Goal: Task Accomplishment & Management: Manage account settings

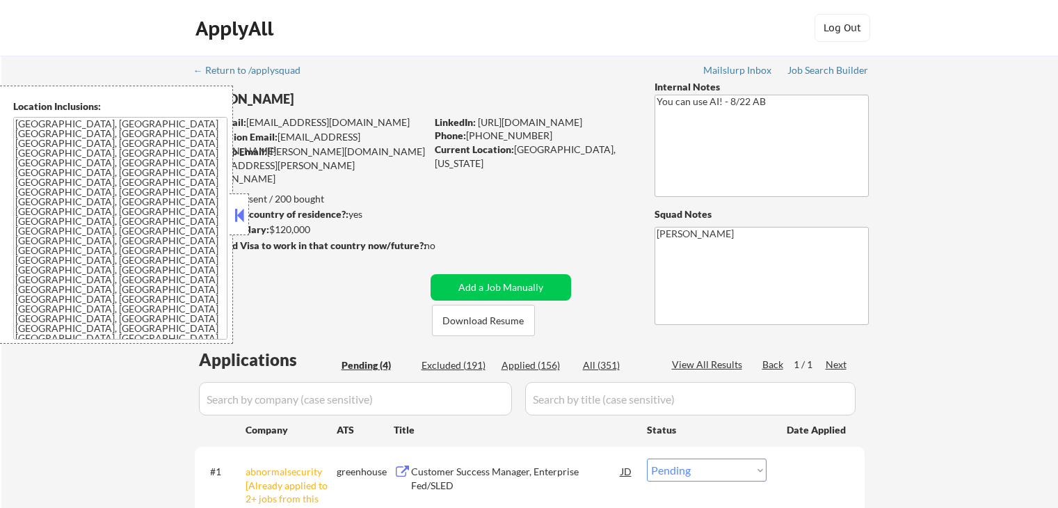
select select ""pending""
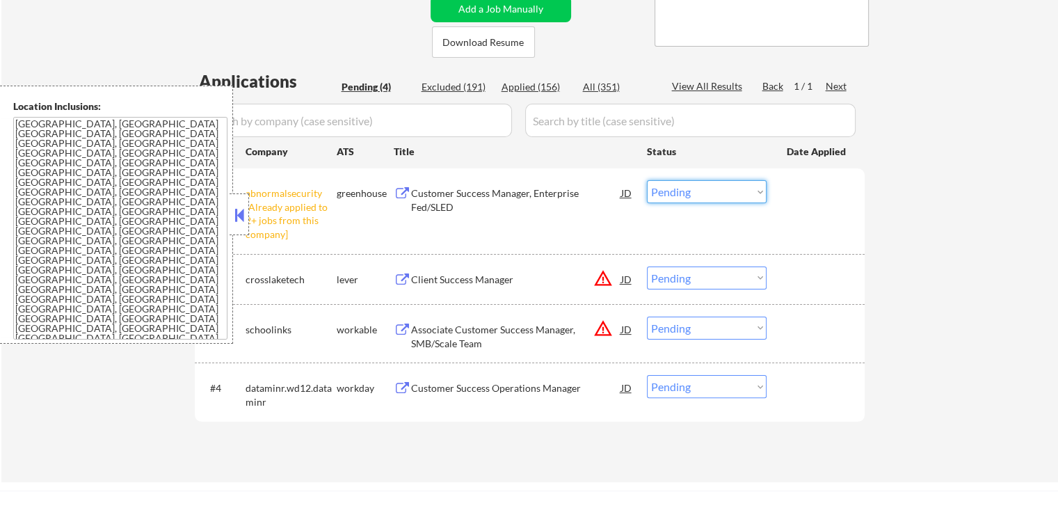
click at [696, 187] on select "Choose an option... Pending Applied Excluded (Questions) Excluded (Expired) Exc…" at bounding box center [707, 191] width 120 height 23
click at [647, 180] on select "Choose an option... Pending Applied Excluded (Questions) Excluded (Expired) Exc…" at bounding box center [707, 191] width 120 height 23
click at [893, 330] on div "← Return to /applysquad Mailslurp Inbox Job Search Builder [PERSON_NAME] User E…" at bounding box center [529, 129] width 1056 height 705
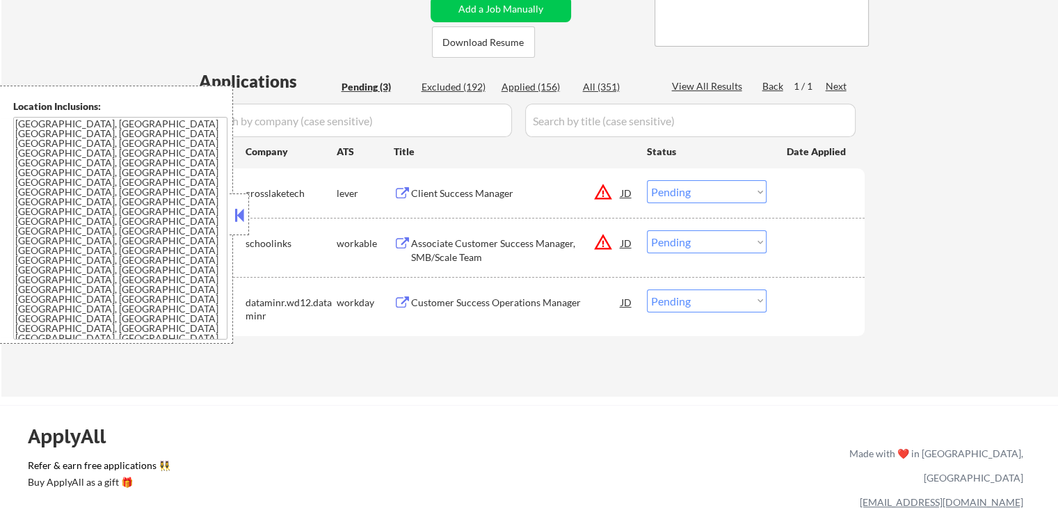
click at [431, 191] on div "Client Success Manager" at bounding box center [516, 193] width 210 height 14
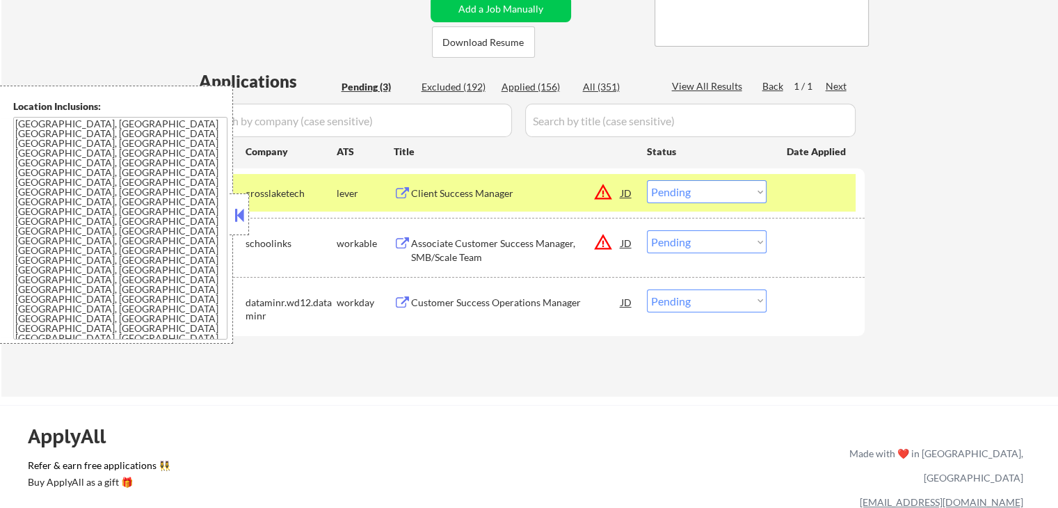
click at [440, 248] on div "Associate Customer Success Manager, SMB/Scale Team" at bounding box center [516, 249] width 210 height 27
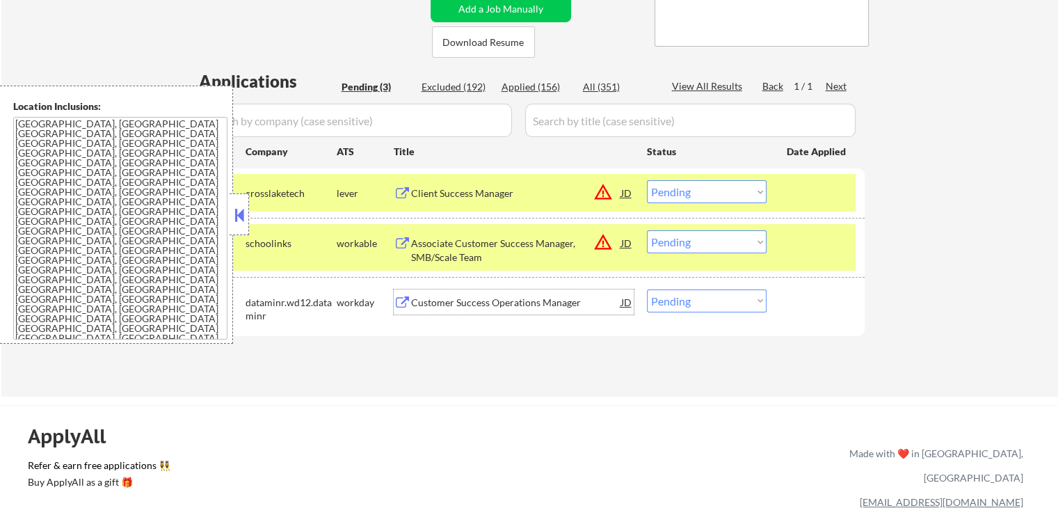
click at [445, 300] on div "Customer Success Operations Manager" at bounding box center [516, 303] width 210 height 14
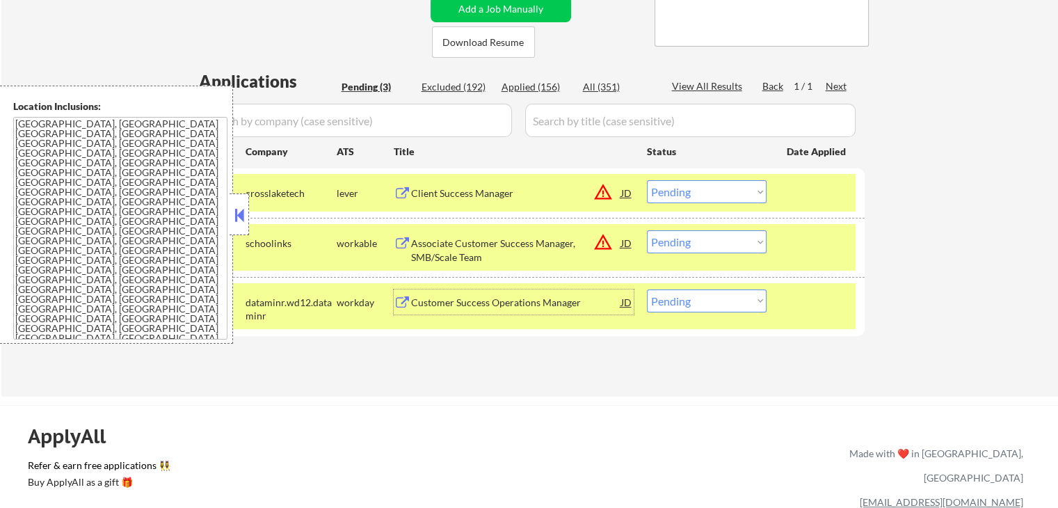
drag, startPoint x: 709, startPoint y: 185, endPoint x: 711, endPoint y: 200, distance: 14.9
click at [709, 185] on select "Choose an option... Pending Applied Excluded (Questions) Excluded (Expired) Exc…" at bounding box center [707, 191] width 120 height 23
click at [647, 180] on select "Choose an option... Pending Applied Excluded (Questions) Excluded (Expired) Exc…" at bounding box center [707, 191] width 120 height 23
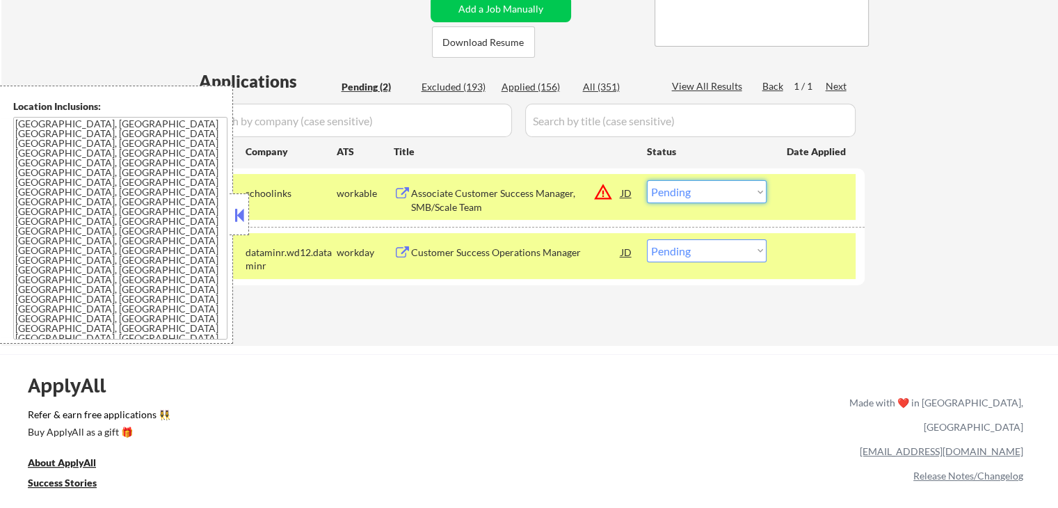
drag, startPoint x: 691, startPoint y: 186, endPoint x: 696, endPoint y: 199, distance: 13.2
click at [695, 193] on select "Choose an option... Pending Applied Excluded (Questions) Excluded (Expired) Exc…" at bounding box center [707, 191] width 120 height 23
click at [647, 180] on select "Choose an option... Pending Applied Excluded (Questions) Excluded (Expired) Exc…" at bounding box center [707, 191] width 120 height 23
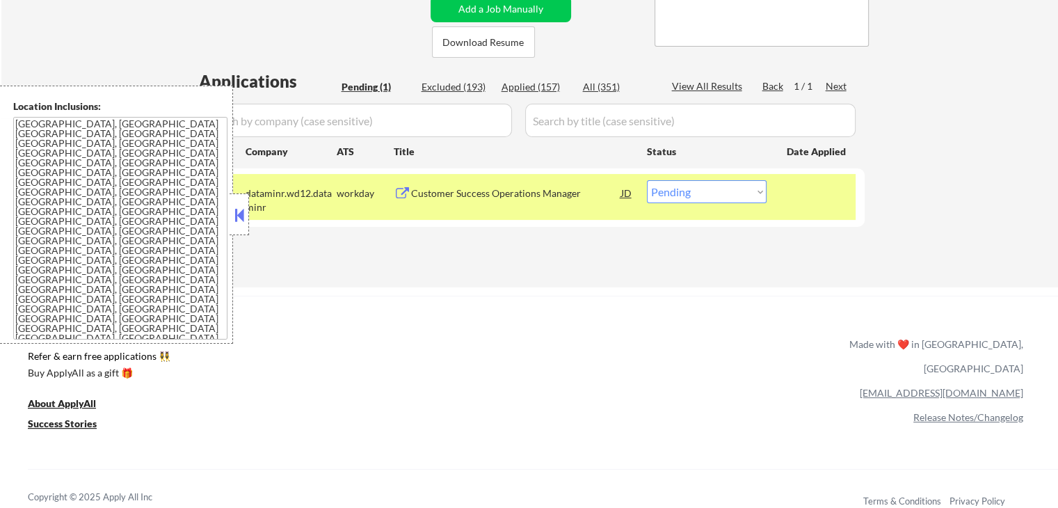
click at [707, 193] on select "Choose an option... Pending Applied Excluded (Questions) Excluded (Expired) Exc…" at bounding box center [707, 191] width 120 height 23
select select ""applied""
click at [647, 180] on select "Choose an option... Pending Applied Excluded (Questions) Excluded (Expired) Exc…" at bounding box center [707, 191] width 120 height 23
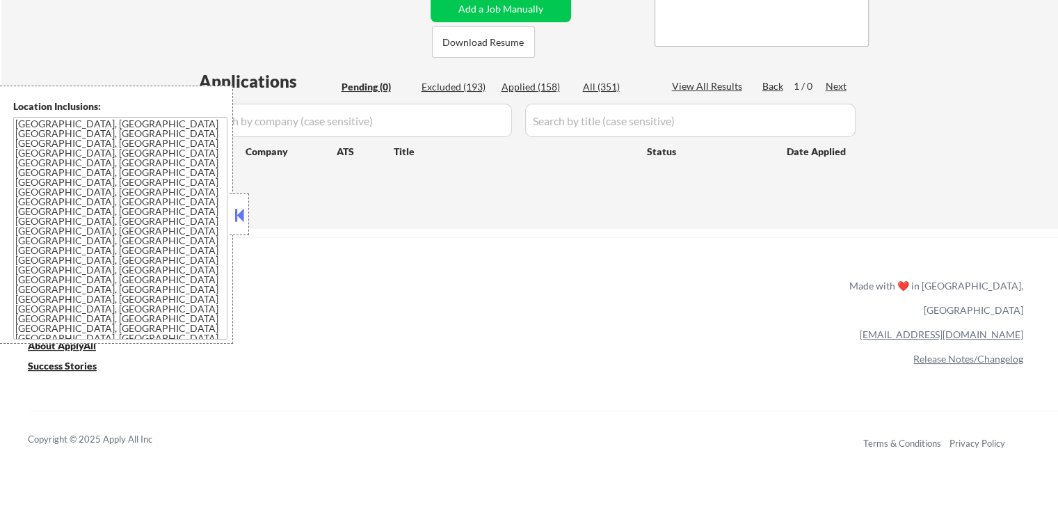
scroll to position [0, 0]
